Goal: Task Accomplishment & Management: Complete application form

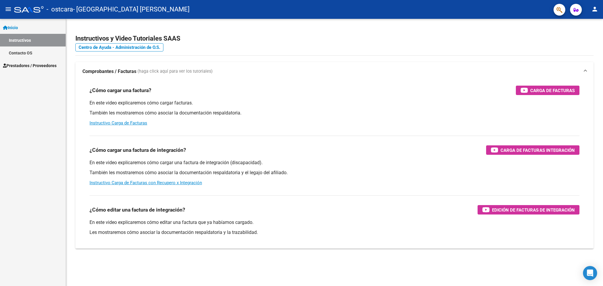
click at [20, 38] on link "Instructivos" at bounding box center [33, 40] width 66 height 13
click at [25, 65] on span "Prestadores / Proveedores" at bounding box center [30, 65] width 54 height 6
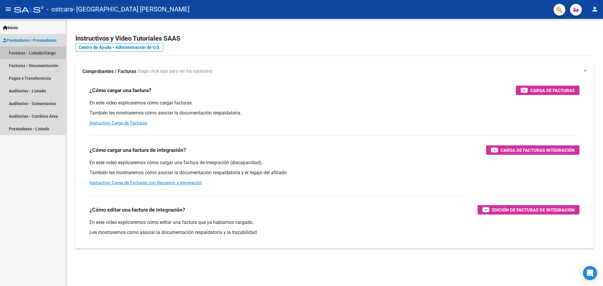
click at [38, 52] on link "Facturas - Listado/Carga" at bounding box center [33, 53] width 66 height 13
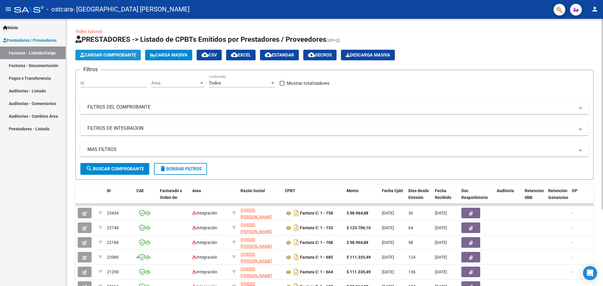
click at [118, 55] on span "Cargar Comprobante" at bounding box center [108, 54] width 56 height 5
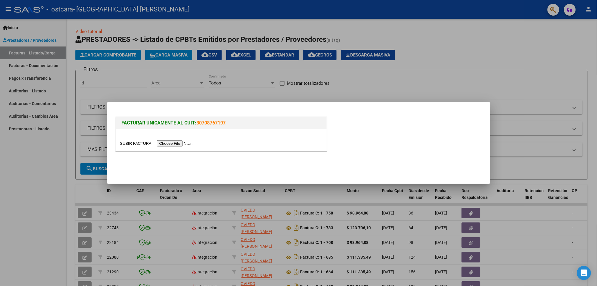
click at [179, 143] on input "file" at bounding box center [157, 144] width 75 height 6
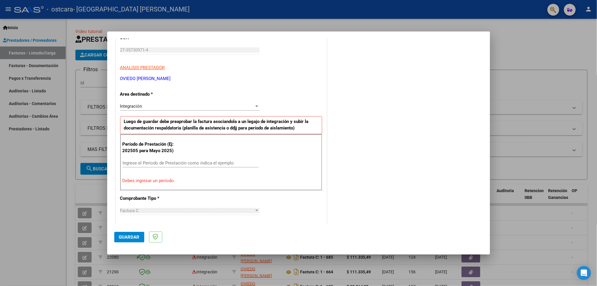
scroll to position [73, 0]
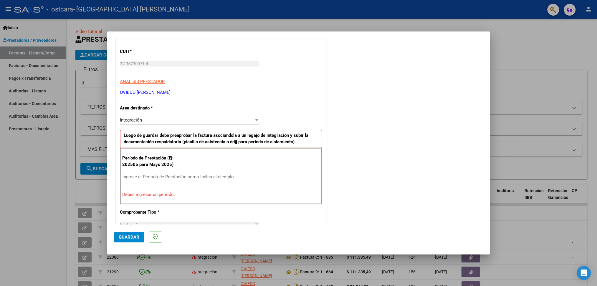
click at [188, 178] on input "Ingrese el Período de Prestación como indica el ejemplo" at bounding box center [191, 176] width 136 height 5
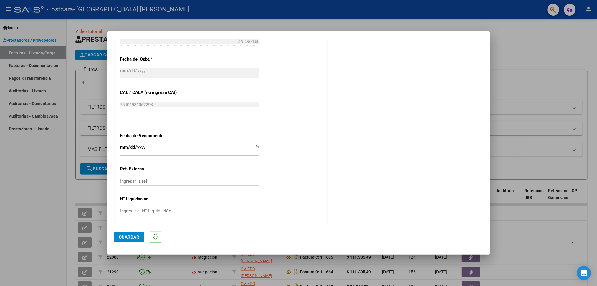
scroll to position [332, 0]
type input "202509"
click at [133, 237] on span "Guardar" at bounding box center [129, 237] width 21 height 5
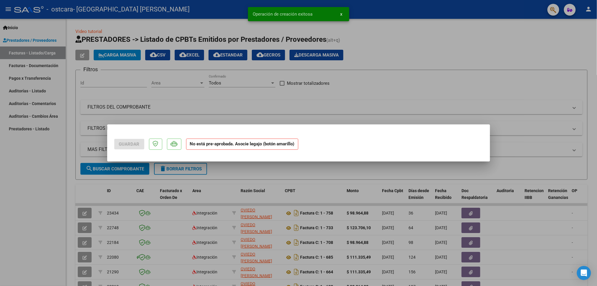
scroll to position [0, 0]
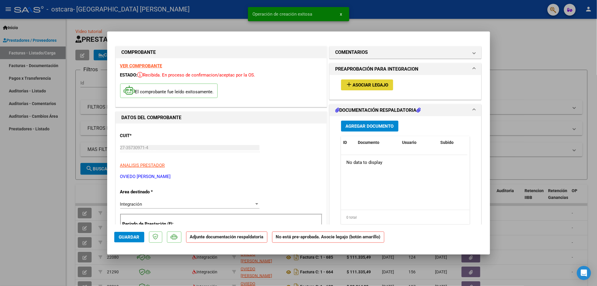
click at [371, 86] on span "Asociar Legajo" at bounding box center [371, 85] width 36 height 5
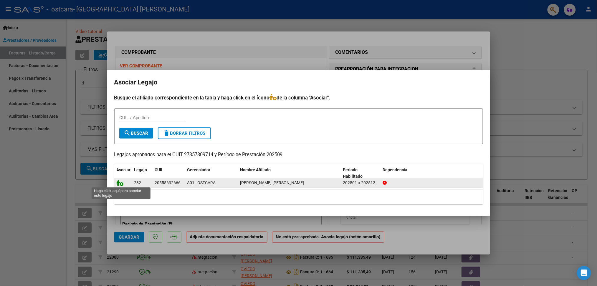
click at [120, 185] on icon at bounding box center [120, 183] width 7 height 6
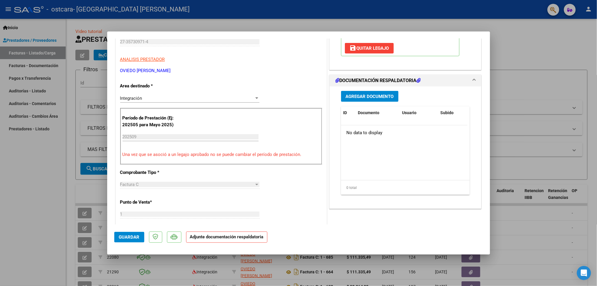
scroll to position [118, 0]
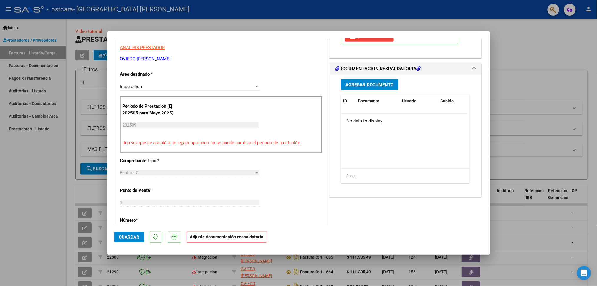
click at [378, 86] on span "Agregar Documento" at bounding box center [370, 84] width 48 height 5
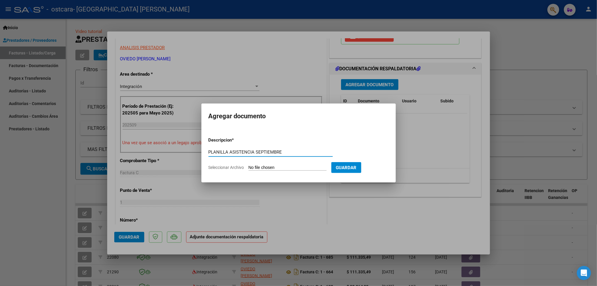
type input "PLANILLA ASISTENCIA SEPTIEMBRE"
click at [323, 167] on input "Seleccionar Archivo" at bounding box center [288, 168] width 78 height 6
type input "C:\fakepath\27357309714_011_00001_00000779.pdf"
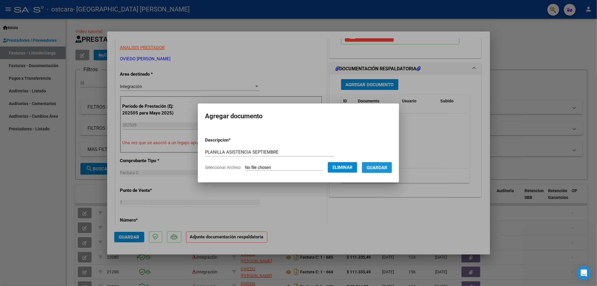
click at [379, 168] on span "Guardar" at bounding box center [377, 167] width 21 height 5
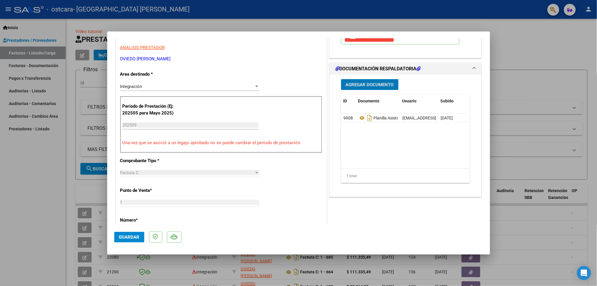
click at [125, 240] on span "Guardar" at bounding box center [129, 237] width 21 height 5
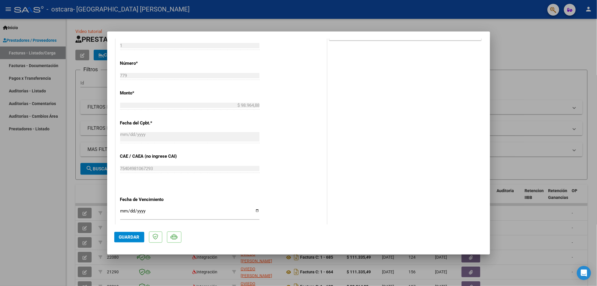
scroll to position [341, 0]
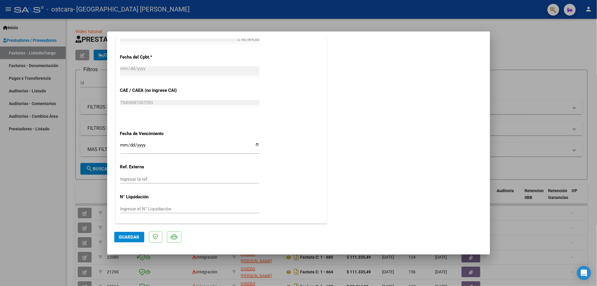
click at [134, 241] on button "Guardar" at bounding box center [129, 237] width 30 height 11
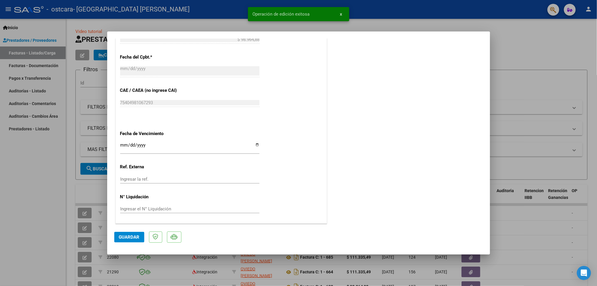
click at [523, 53] on div at bounding box center [298, 143] width 597 height 286
type input "$ 0,00"
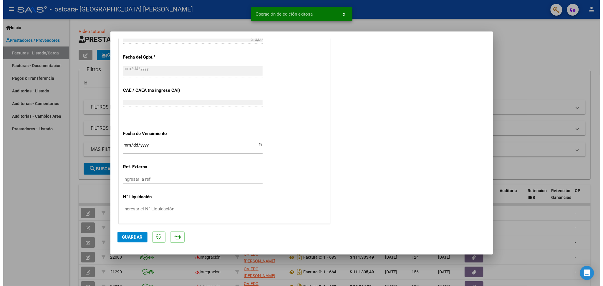
scroll to position [372, 0]
